Goal: Task Accomplishment & Management: Manage account settings

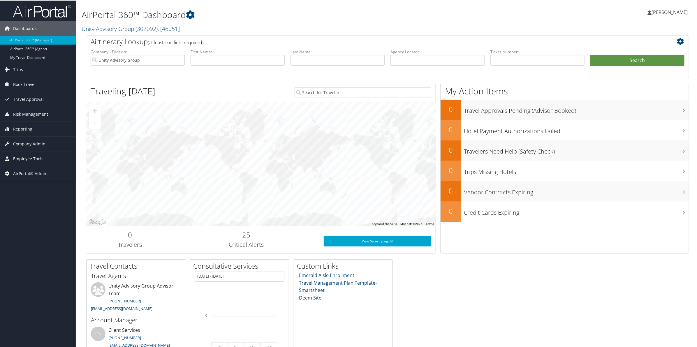
click at [25, 159] on span "Employee Tools" at bounding box center [28, 158] width 30 height 15
click at [21, 139] on span "Company Admin" at bounding box center [29, 143] width 32 height 15
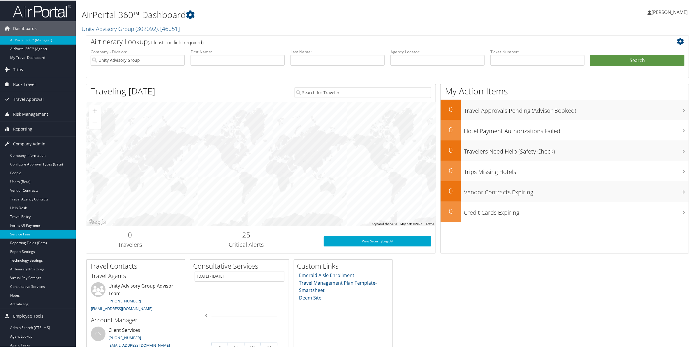
click at [19, 232] on link "Service Fees" at bounding box center [38, 233] width 76 height 9
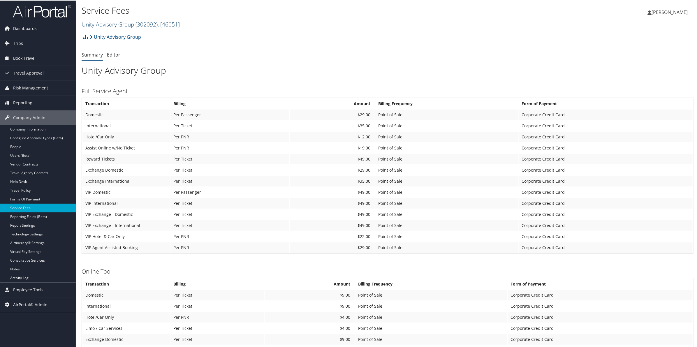
click at [135, 22] on link "Unity Advisory Group ( 302092 ) , [ 46051 ]" at bounding box center [131, 24] width 98 height 8
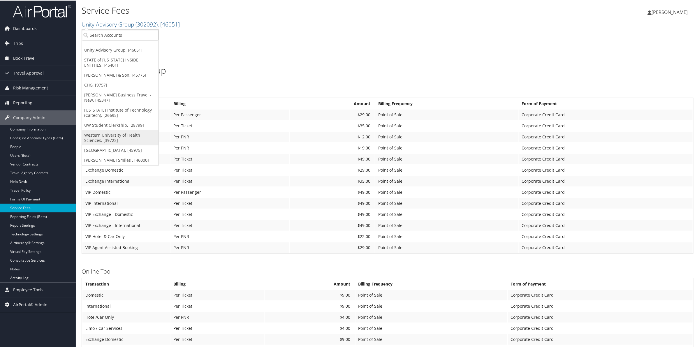
click at [115, 136] on link "Western University of Health Sciences, [39723]" at bounding box center [120, 137] width 77 height 15
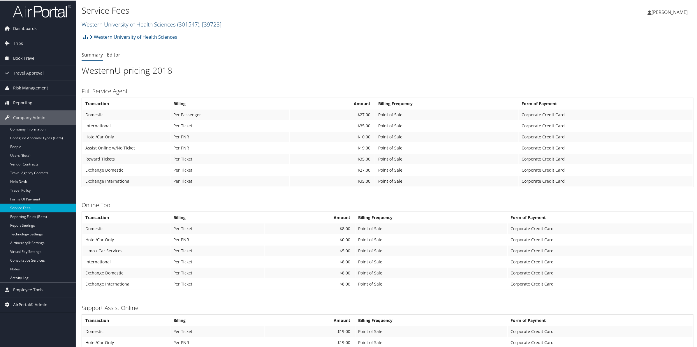
click at [142, 22] on link "Western University of Health Sciences ( 301547 ) , [ 39723 ]" at bounding box center [152, 24] width 140 height 8
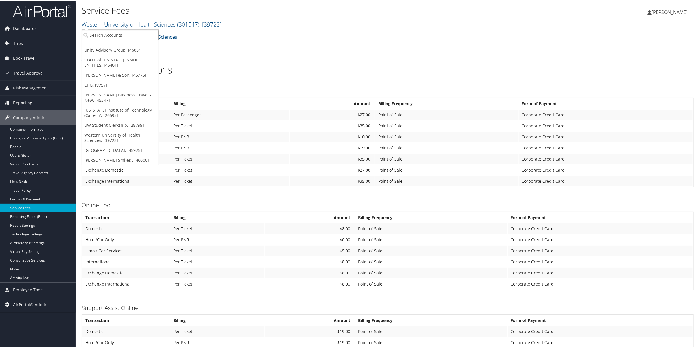
click at [133, 37] on input "search" at bounding box center [120, 34] width 77 height 11
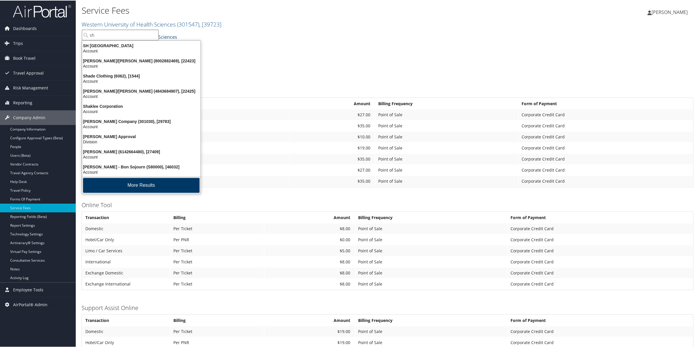
click at [147, 186] on button "More Results" at bounding box center [141, 184] width 117 height 15
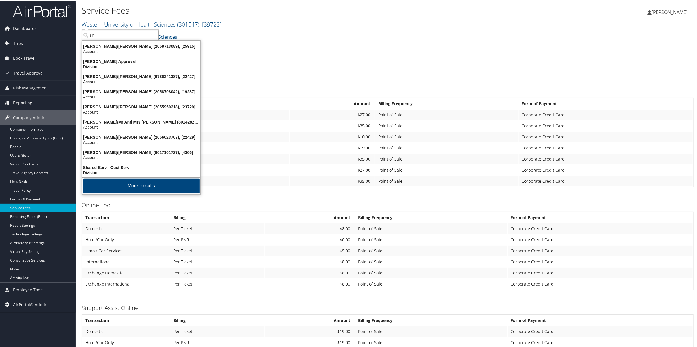
scroll to position [137, 0]
click at [147, 186] on button "More Results" at bounding box center [141, 185] width 117 height 15
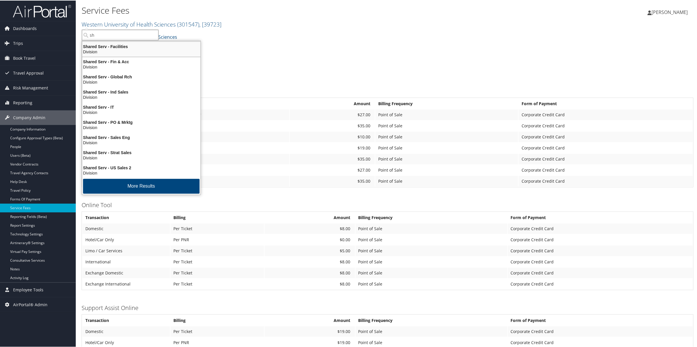
scroll to position [273, 0]
drag, startPoint x: 110, startPoint y: 35, endPoint x: 77, endPoint y: 35, distance: 33.2
click at [77, 35] on div "Service Fees Western University of Health Sciences ( 301547 ) , [ 39723 ] Unity…" at bounding box center [387, 220] width 623 height 440
type input "sh"
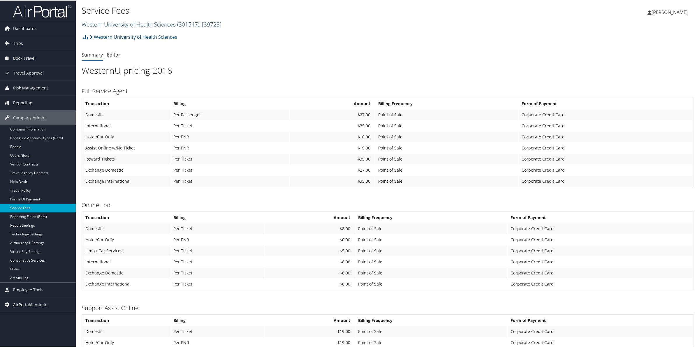
click at [108, 21] on link "Western University of Health Sciences ( 301547 ) , [ 39723 ]" at bounding box center [152, 24] width 140 height 8
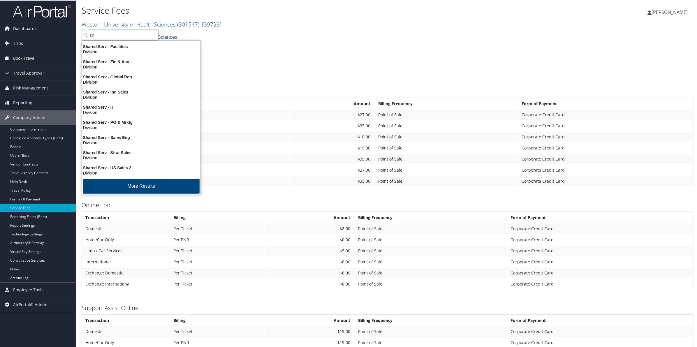
click at [117, 36] on input "sh" at bounding box center [120, 34] width 77 height 11
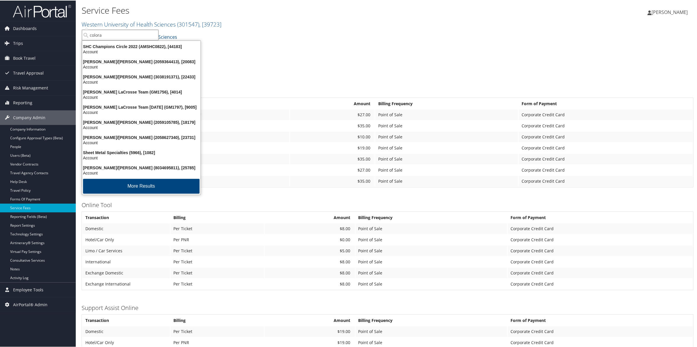
scroll to position [734, 0]
type input "colorad"
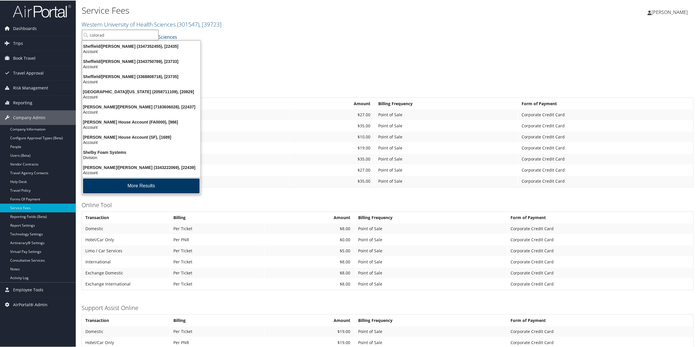
click at [135, 191] on button "More Results" at bounding box center [141, 185] width 117 height 15
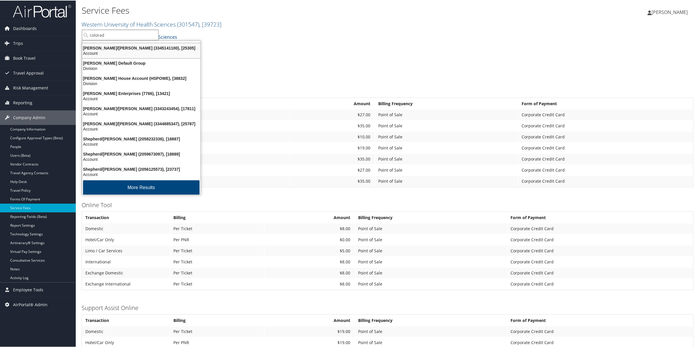
scroll to position [956, 0]
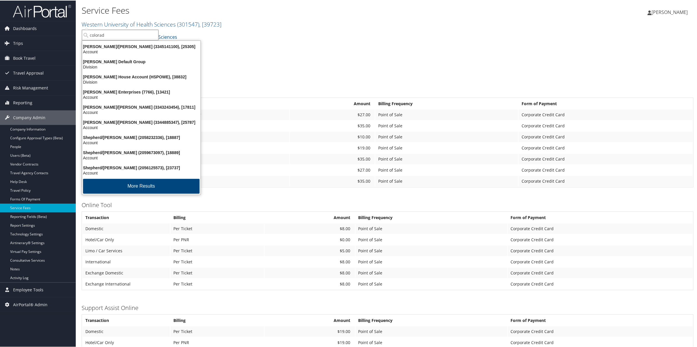
click at [152, 35] on input "colorad" at bounding box center [120, 34] width 77 height 11
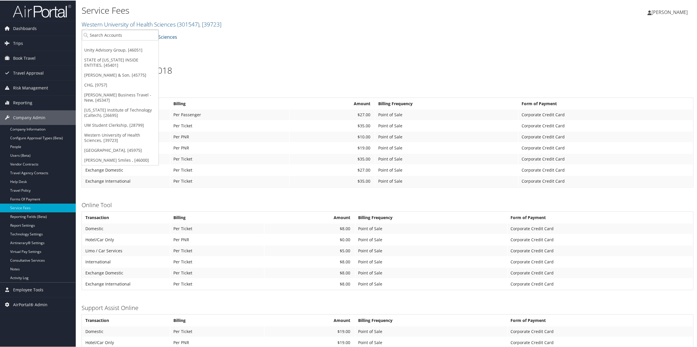
click at [282, 42] on div "Western University of Health Sciences Account Structure Western University of H…" at bounding box center [388, 39] width 612 height 16
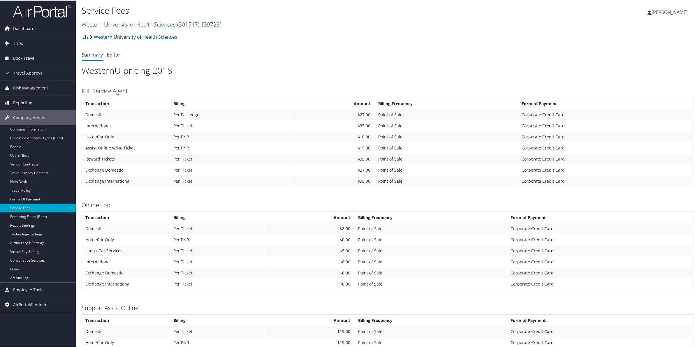
click at [156, 23] on link "Western University of Health Sciences ( 301547 ) , [ 39723 ]" at bounding box center [152, 24] width 140 height 8
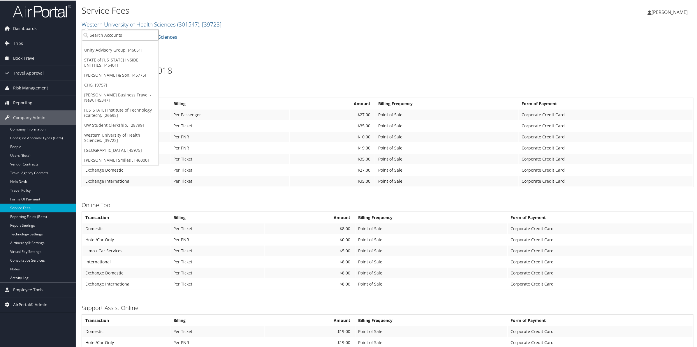
click at [117, 38] on input "search" at bounding box center [120, 34] width 77 height 11
type input "univer"
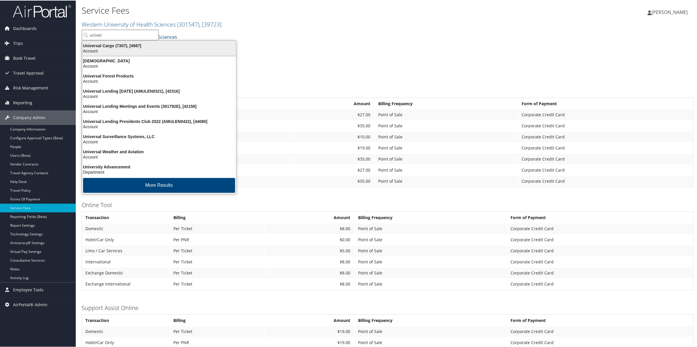
click at [117, 45] on div "Universal Cargo (7307), [4987]" at bounding box center [159, 45] width 161 height 5
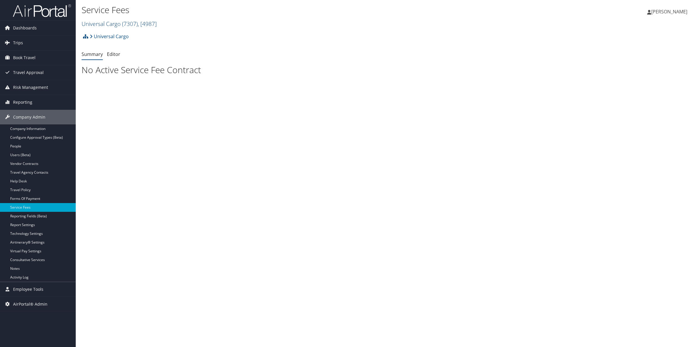
click at [96, 24] on link "Universal Cargo ( 7307 ) , [ 4987 ]" at bounding box center [119, 24] width 75 height 8
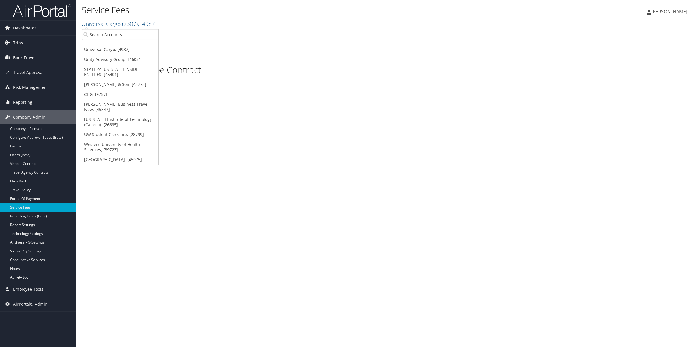
click at [92, 33] on input "search" at bounding box center [120, 34] width 77 height 11
type input "univ"
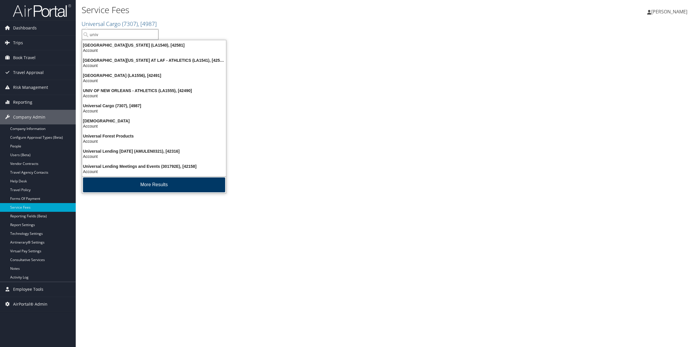
click at [168, 181] on button "More Results" at bounding box center [154, 184] width 142 height 15
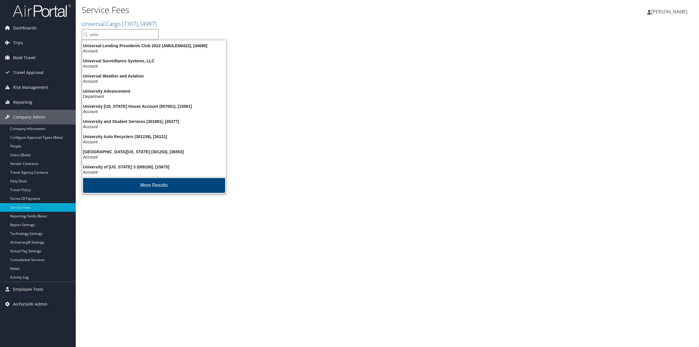
scroll to position [137, 0]
click at [151, 118] on div "University and Student Services (301991), [45377] Account" at bounding box center [154, 124] width 142 height 13
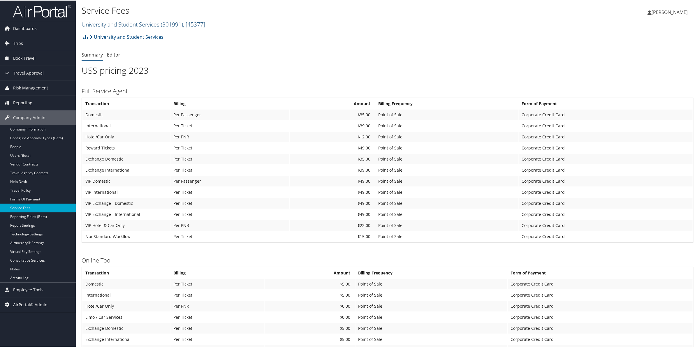
click at [148, 24] on link "University and Student Services ( 301991 ) , [ 45377 ]" at bounding box center [144, 24] width 124 height 8
click at [119, 38] on input "search" at bounding box center [120, 34] width 77 height 11
type input "fev"
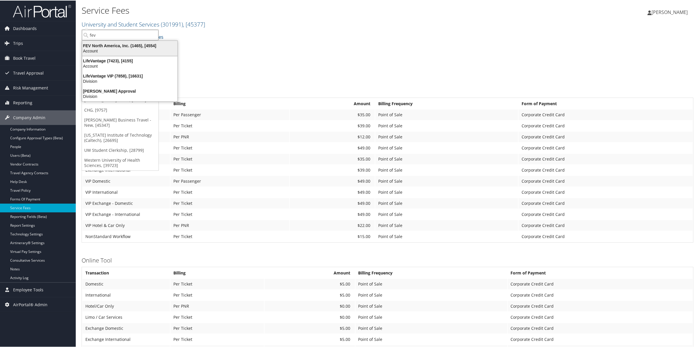
click at [114, 49] on div "Account" at bounding box center [130, 50] width 102 height 5
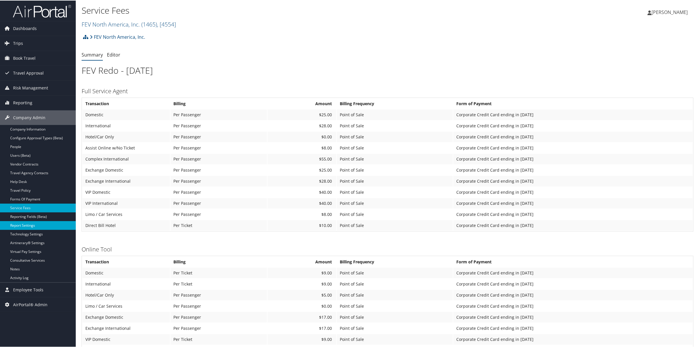
click at [34, 226] on link "Report Settings" at bounding box center [38, 225] width 76 height 9
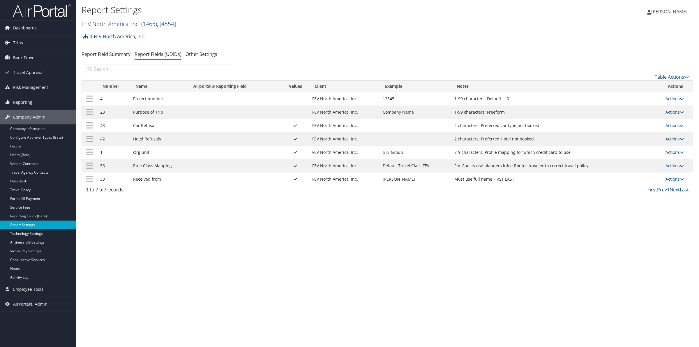
click at [127, 24] on link "FEV North America, Inc. ( 1465 ) , [ 4554 ]" at bounding box center [129, 24] width 94 height 8
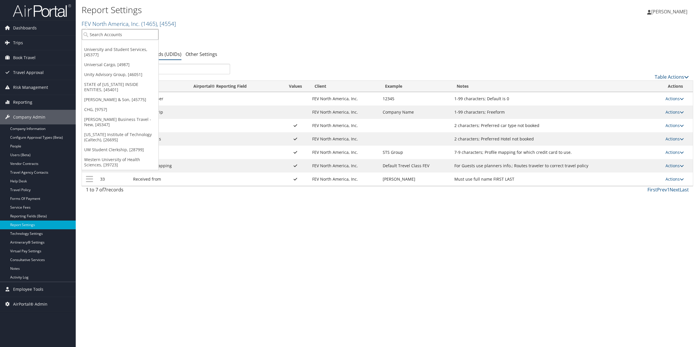
click at [119, 35] on input "search" at bounding box center [120, 34] width 77 height 11
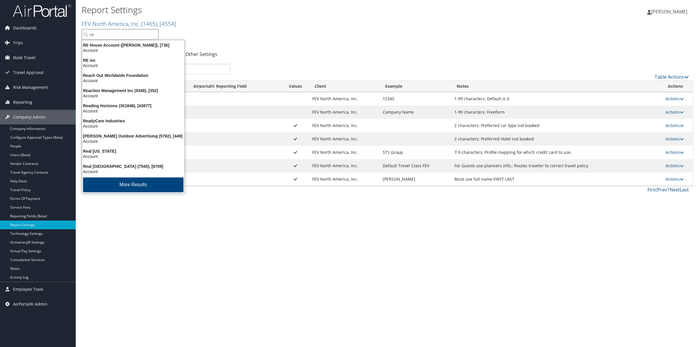
type input "r"
type input "chg"
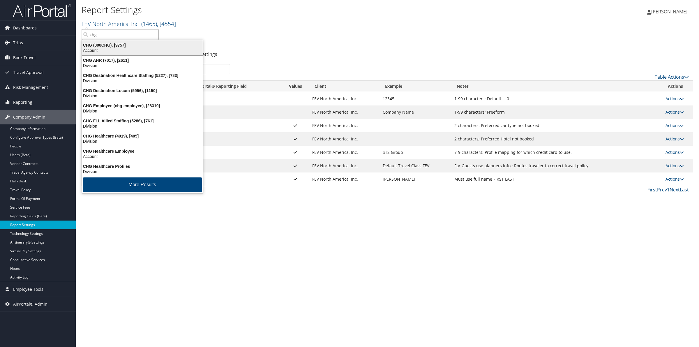
click at [117, 49] on div "Account" at bounding box center [143, 50] width 128 height 5
